Goal: Task Accomplishment & Management: Manage account settings

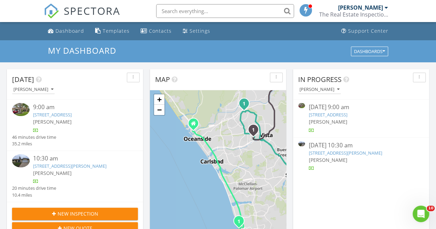
click at [341, 146] on div "08/28/25 10:30 am" at bounding box center [360, 145] width 105 height 9
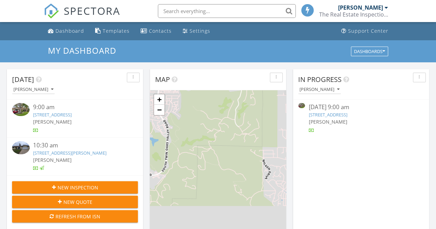
scroll to position [3, 3]
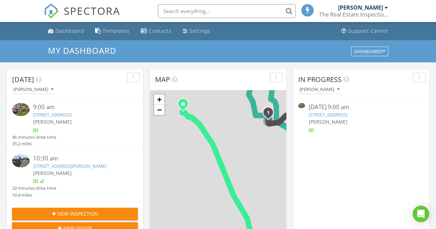
click at [337, 114] on link "7545 Tuscany Ln, San Diego, CA 92126" at bounding box center [327, 115] width 39 height 6
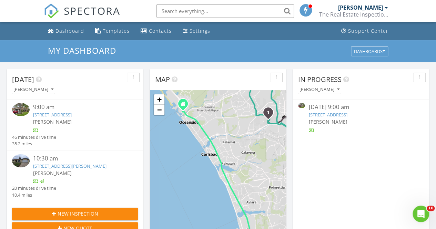
scroll to position [0, 0]
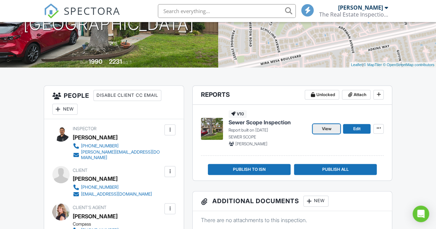
click at [321, 129] on link "View" at bounding box center [326, 129] width 28 height 10
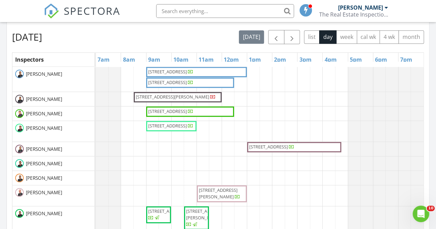
scroll to position [262, 0]
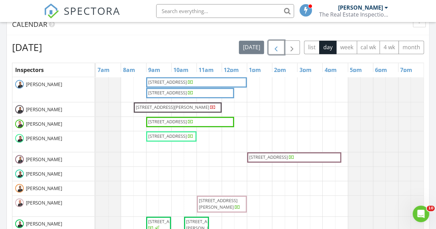
click at [277, 44] on span "button" at bounding box center [276, 47] width 8 height 8
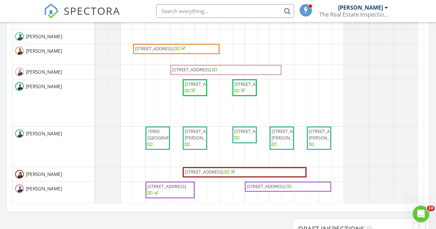
scroll to position [407, 0]
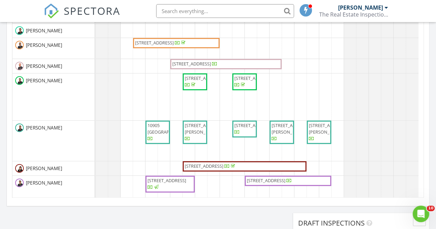
click at [310, 131] on span "1741 Bruce Rd, Carlsbad 92008" at bounding box center [328, 128] width 39 height 13
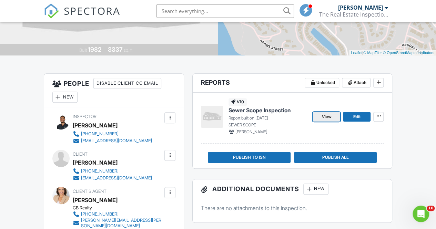
click at [322, 116] on span "View" at bounding box center [326, 116] width 10 height 7
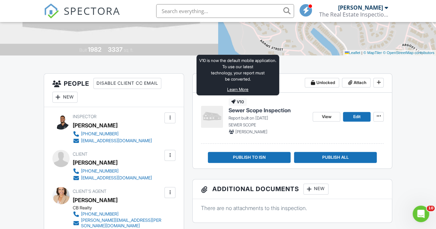
click at [238, 89] on link "Learn More" at bounding box center [237, 89] width 21 height 6
